Goal: Check status: Check status

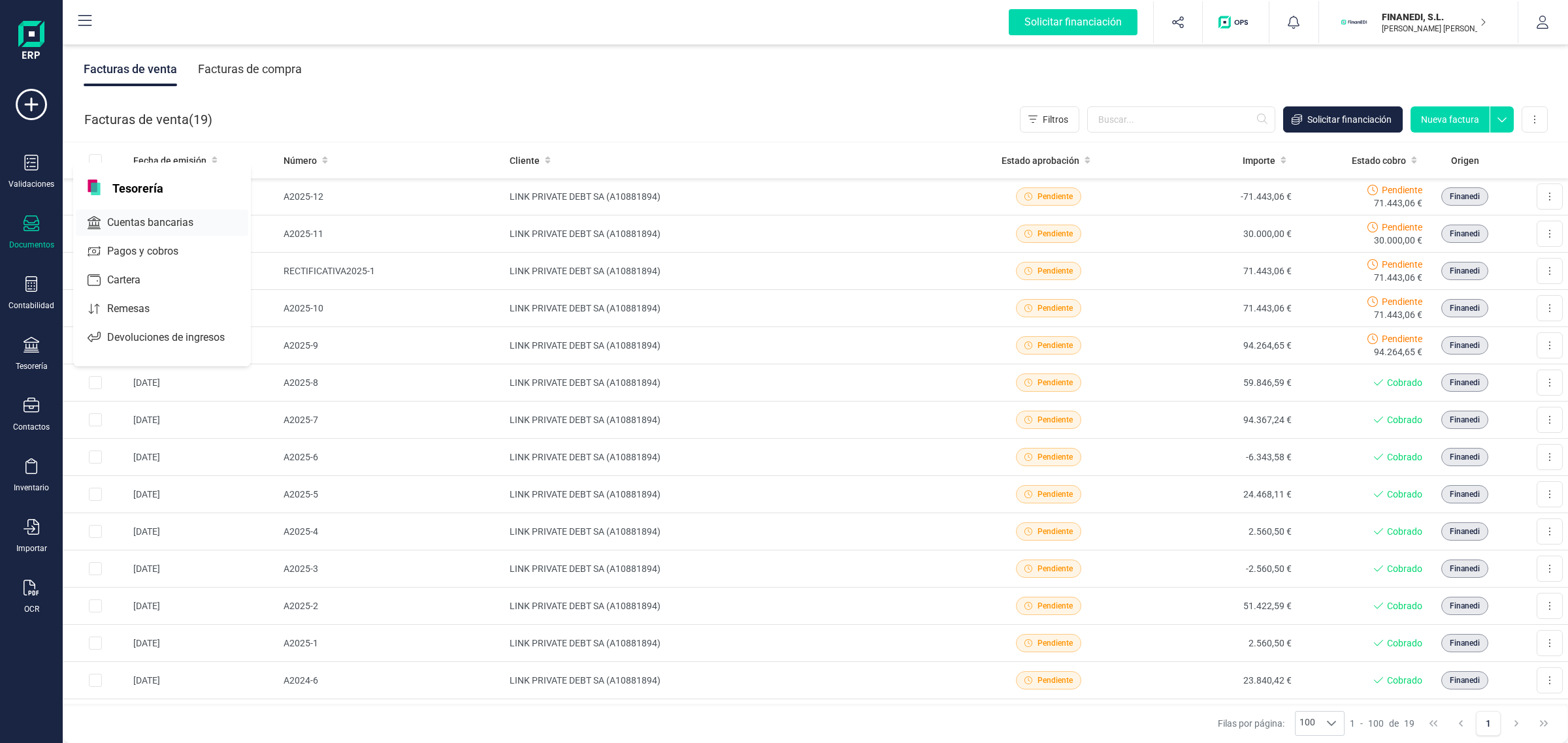
click at [178, 227] on span "Cuentas bancarias" at bounding box center [159, 222] width 115 height 15
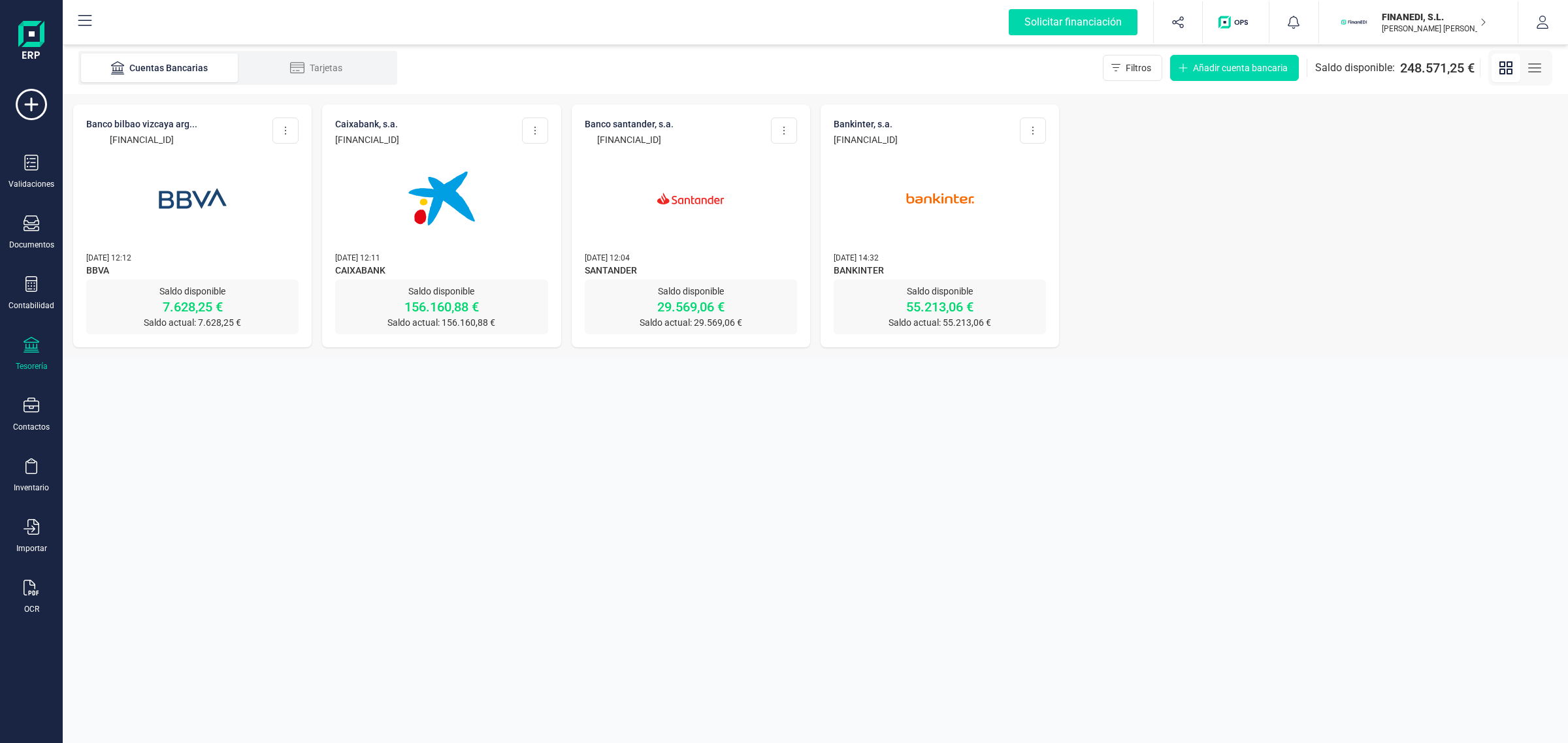
click at [404, 245] on img at bounding box center [441, 198] width 110 height 110
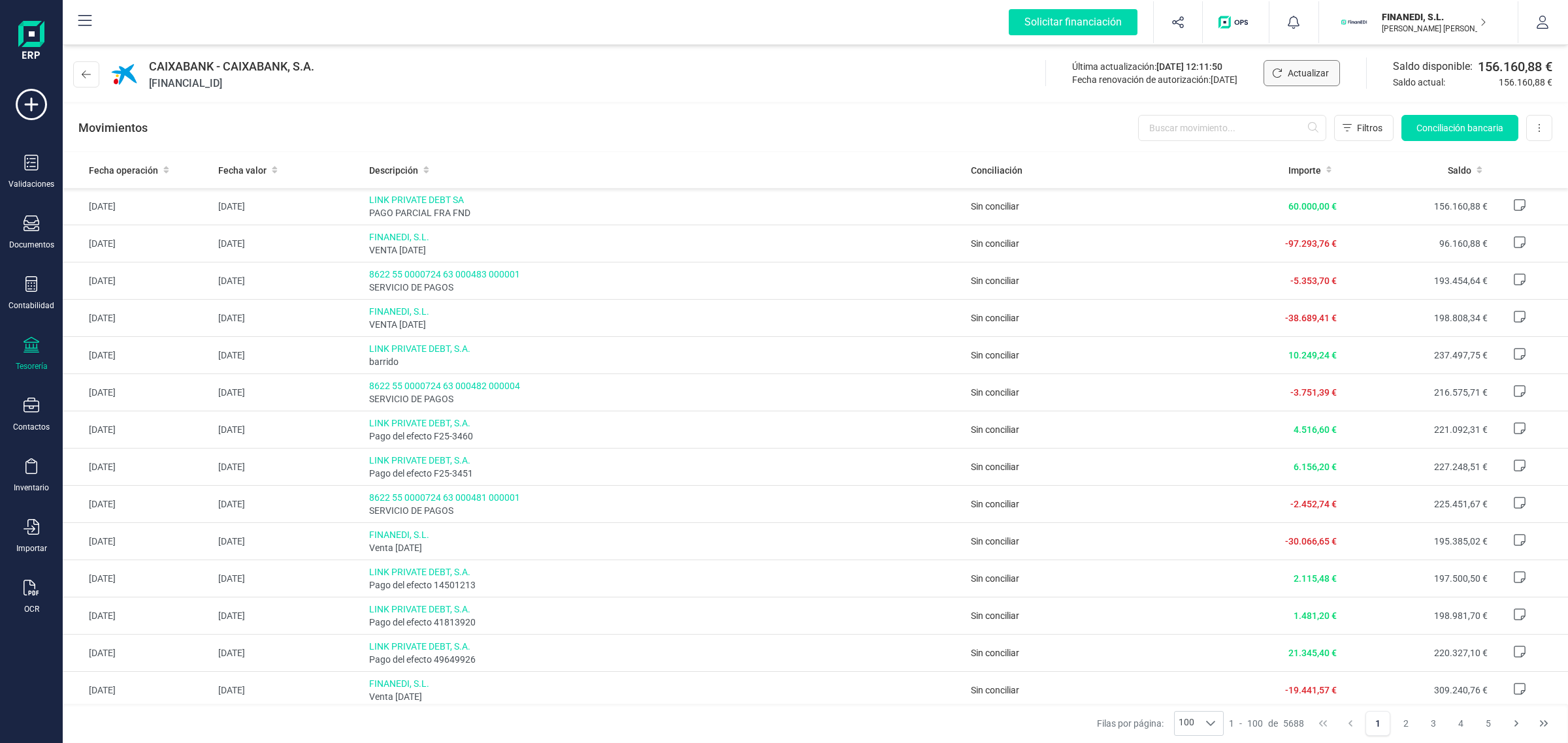
click at [1310, 82] on button "Actualizar" at bounding box center [1302, 73] width 76 height 26
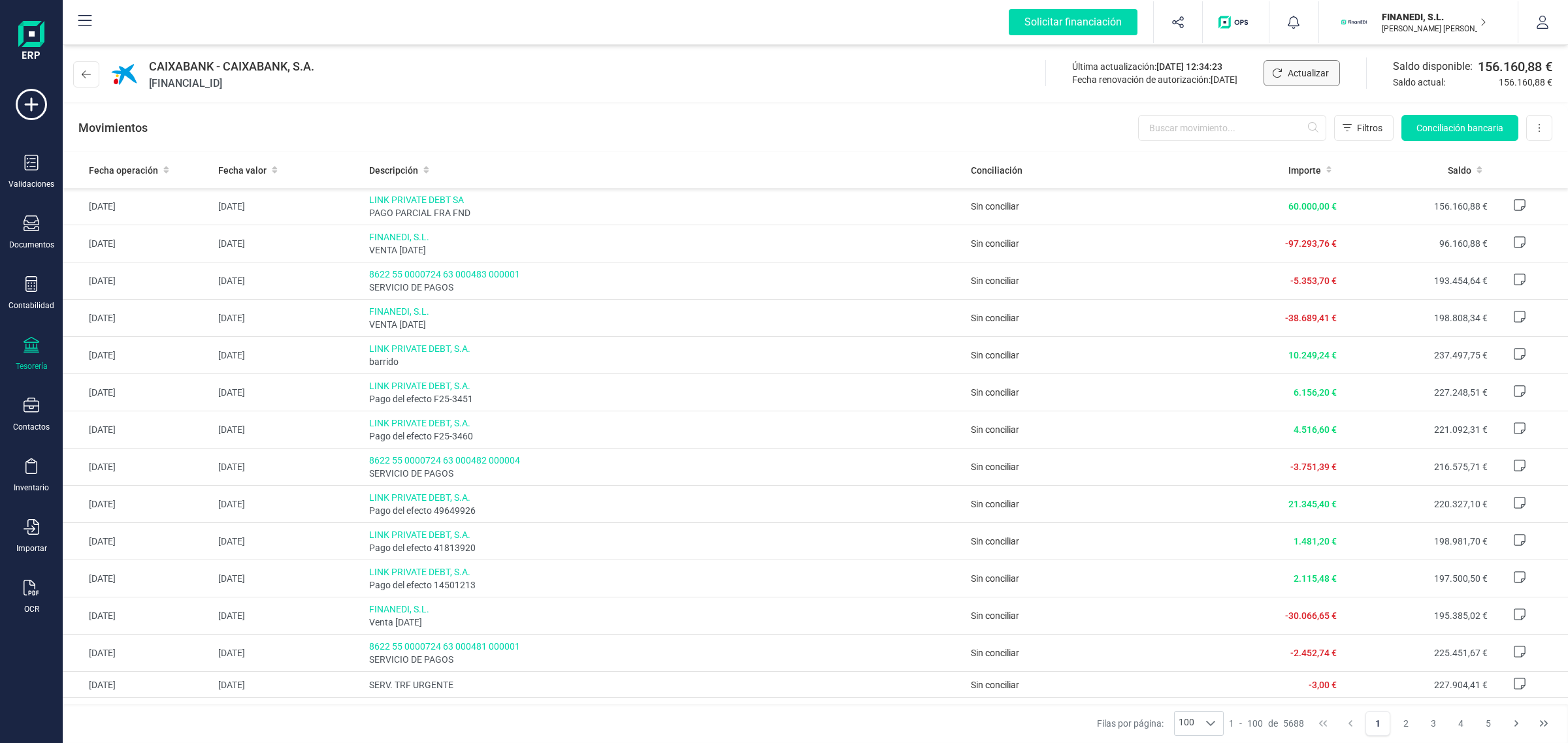
click at [1293, 76] on span "Actualizar" at bounding box center [1308, 73] width 41 height 13
click at [79, 73] on button at bounding box center [86, 75] width 26 height 26
